Goal: Check status: Check status

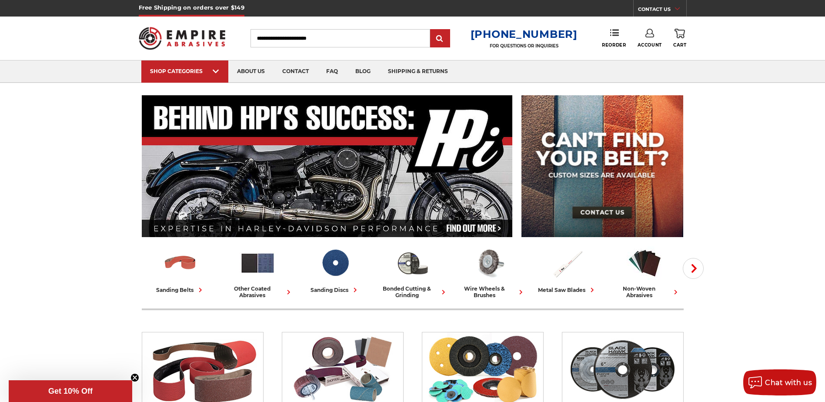
click at [649, 40] on link "Account" at bounding box center [649, 38] width 24 height 19
click at [649, 55] on link "Account" at bounding box center [649, 56] width 62 height 17
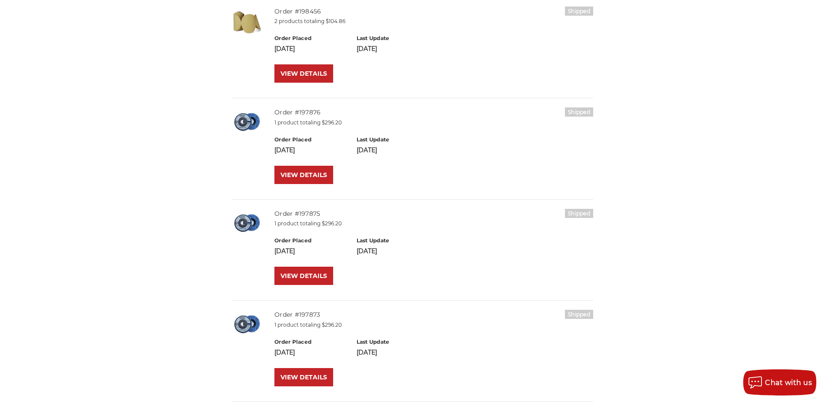
scroll to position [217, 0]
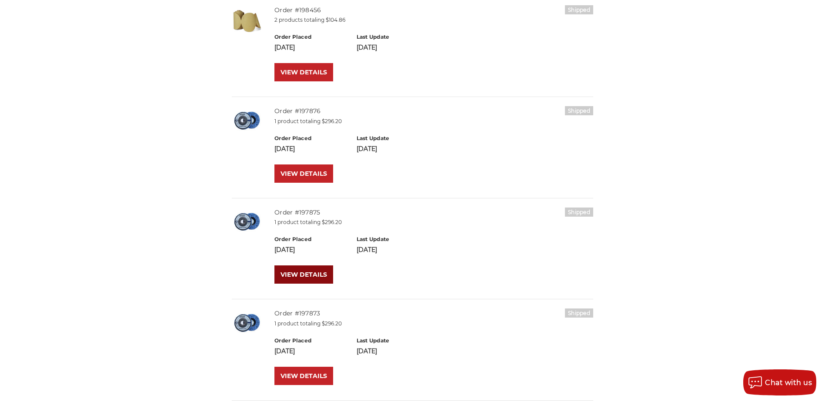
click at [310, 276] on link "VIEW DETAILS" at bounding box center [303, 274] width 59 height 18
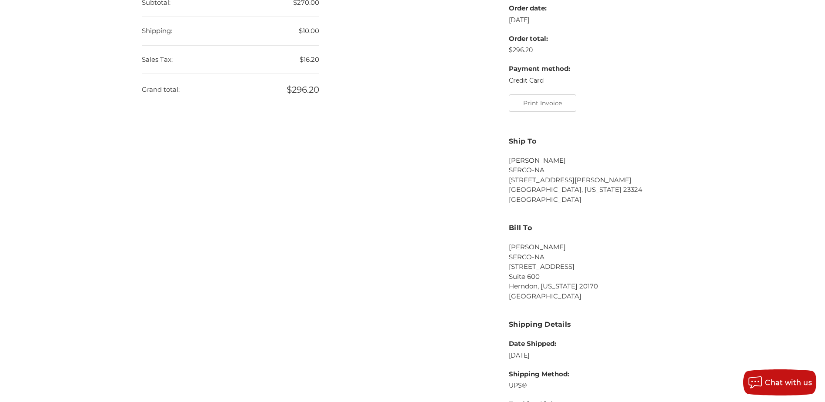
scroll to position [217, 0]
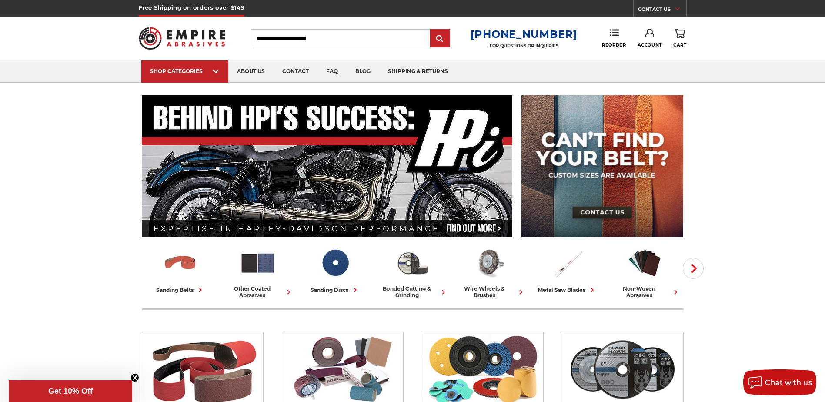
click at [653, 37] on link "Account" at bounding box center [649, 38] width 24 height 19
click at [648, 54] on link "Account" at bounding box center [649, 56] width 62 height 17
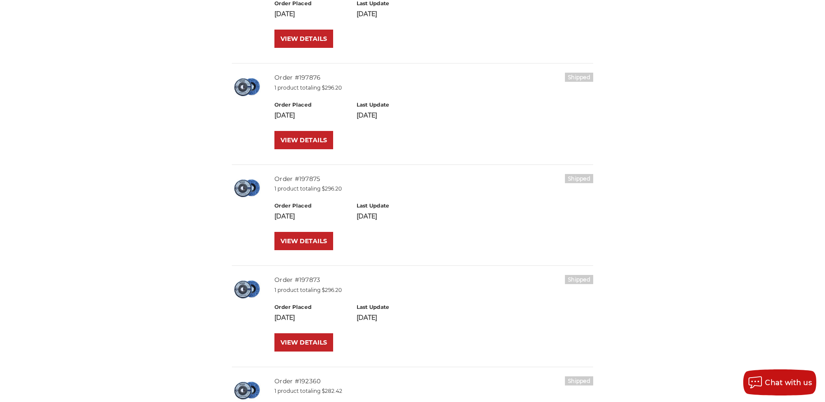
scroll to position [261, 0]
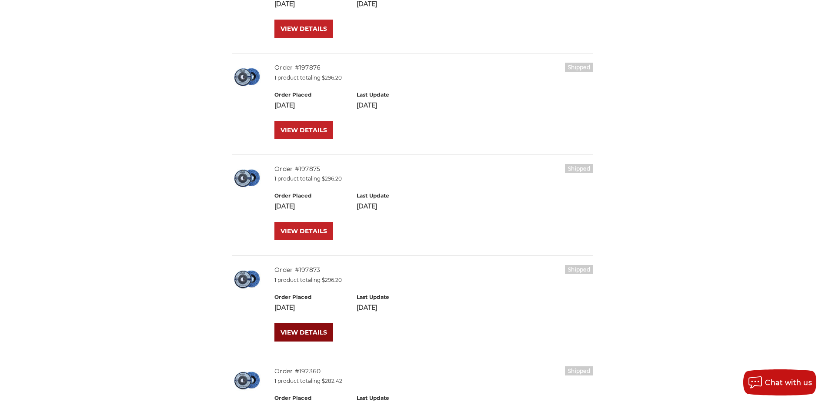
click at [308, 326] on link "VIEW DETAILS" at bounding box center [303, 332] width 59 height 18
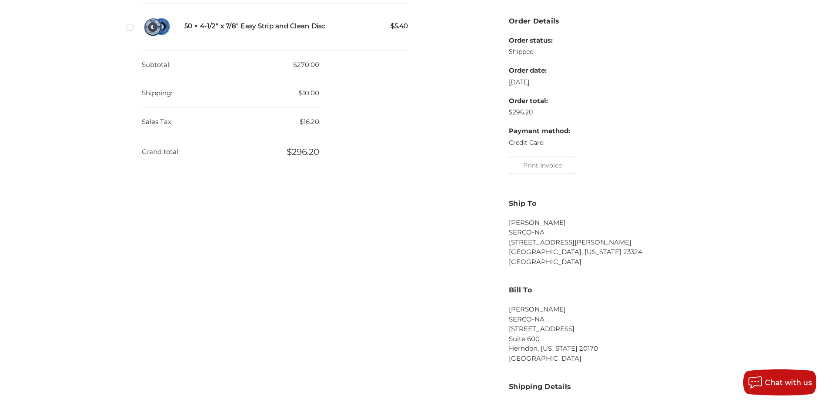
scroll to position [43, 0]
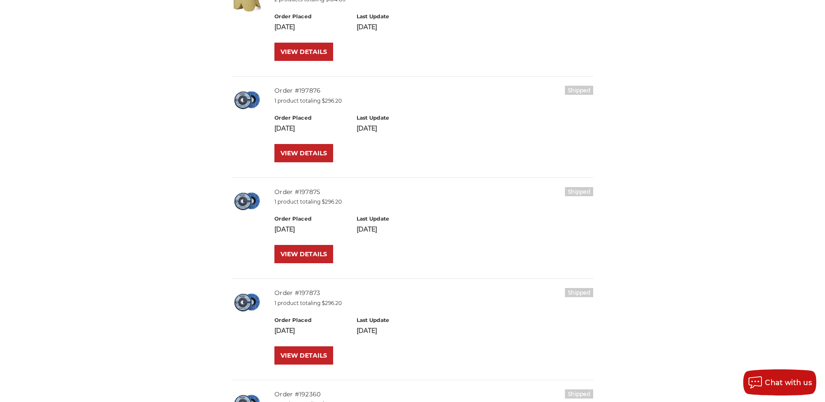
scroll to position [217, 0]
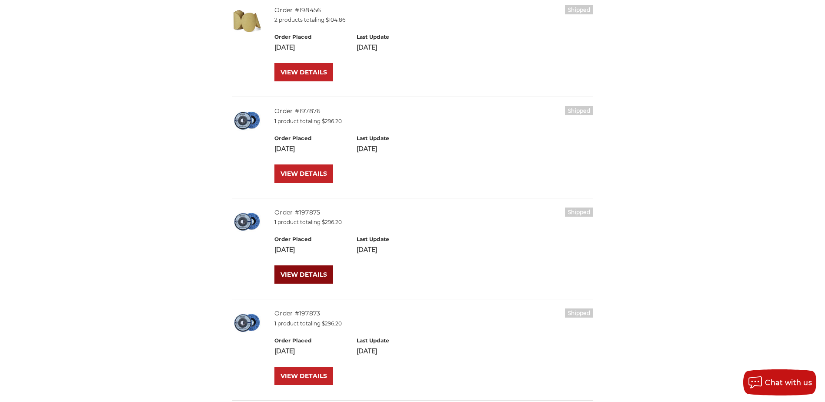
click at [297, 273] on link "VIEW DETAILS" at bounding box center [303, 274] width 59 height 18
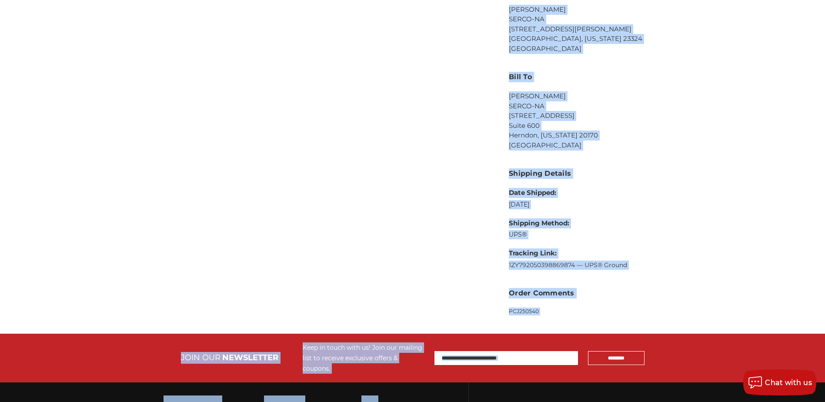
scroll to position [506, 0]
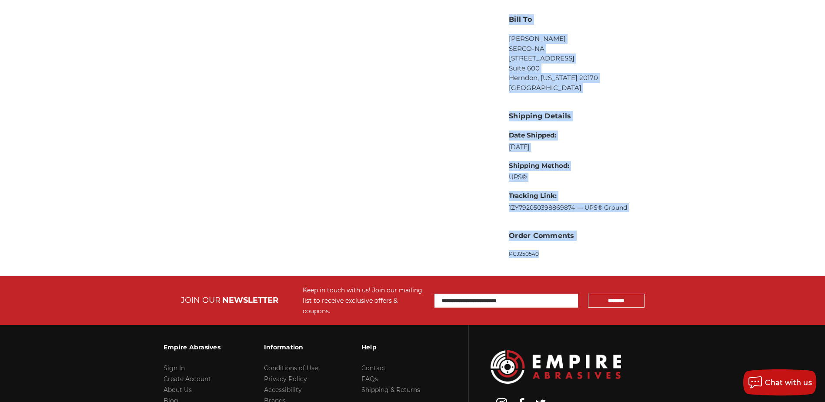
drag, startPoint x: 142, startPoint y: 140, endPoint x: 554, endPoint y: 251, distance: 426.8
copy div "Order #197875 Orders Addresses Payment Methods Recently Viewed Account Settings…"
